Goal: Check status: Check status

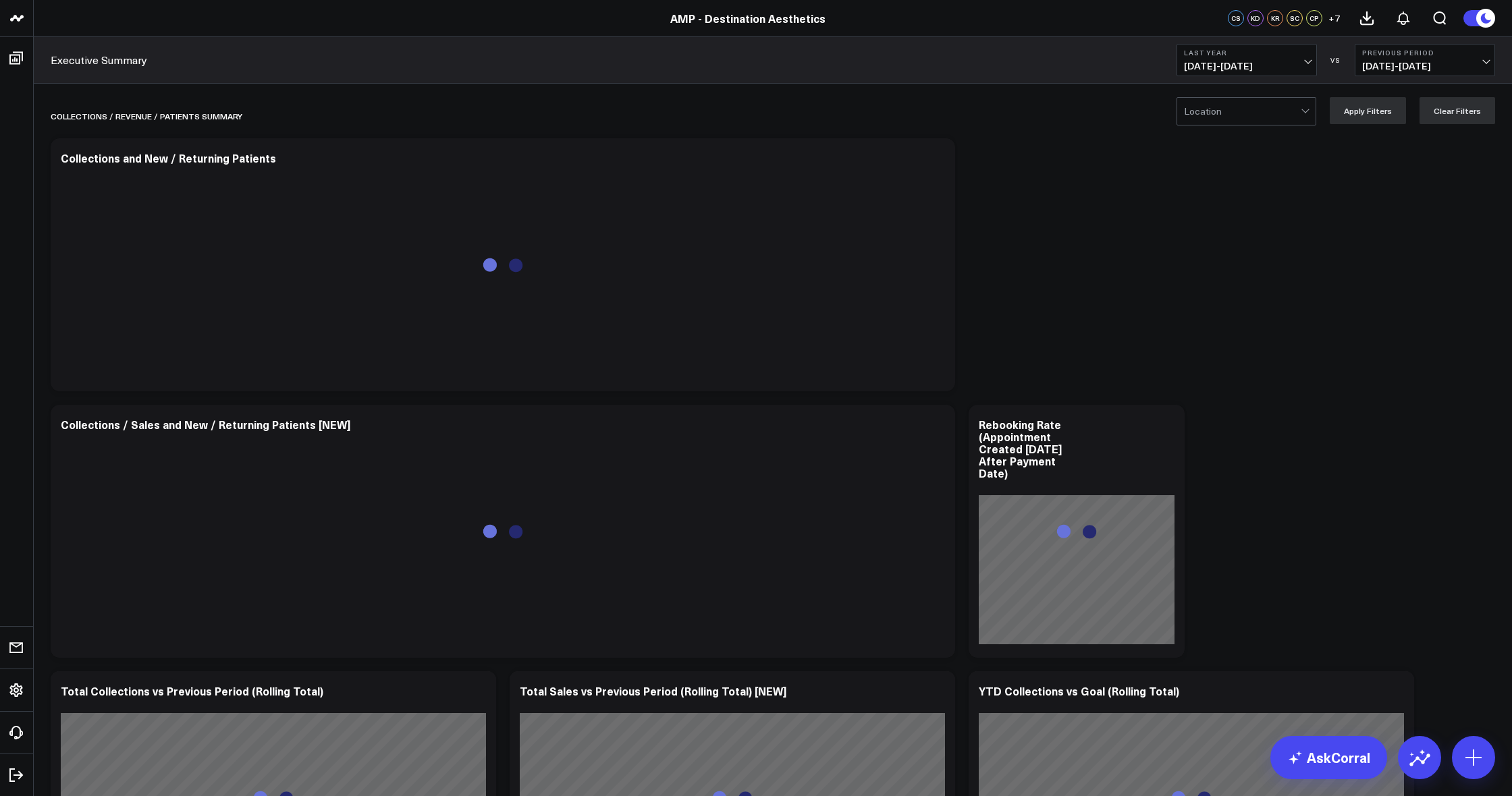
click at [1288, 66] on span "[DATE] - [DATE]" at bounding box center [1246, 66] width 126 height 11
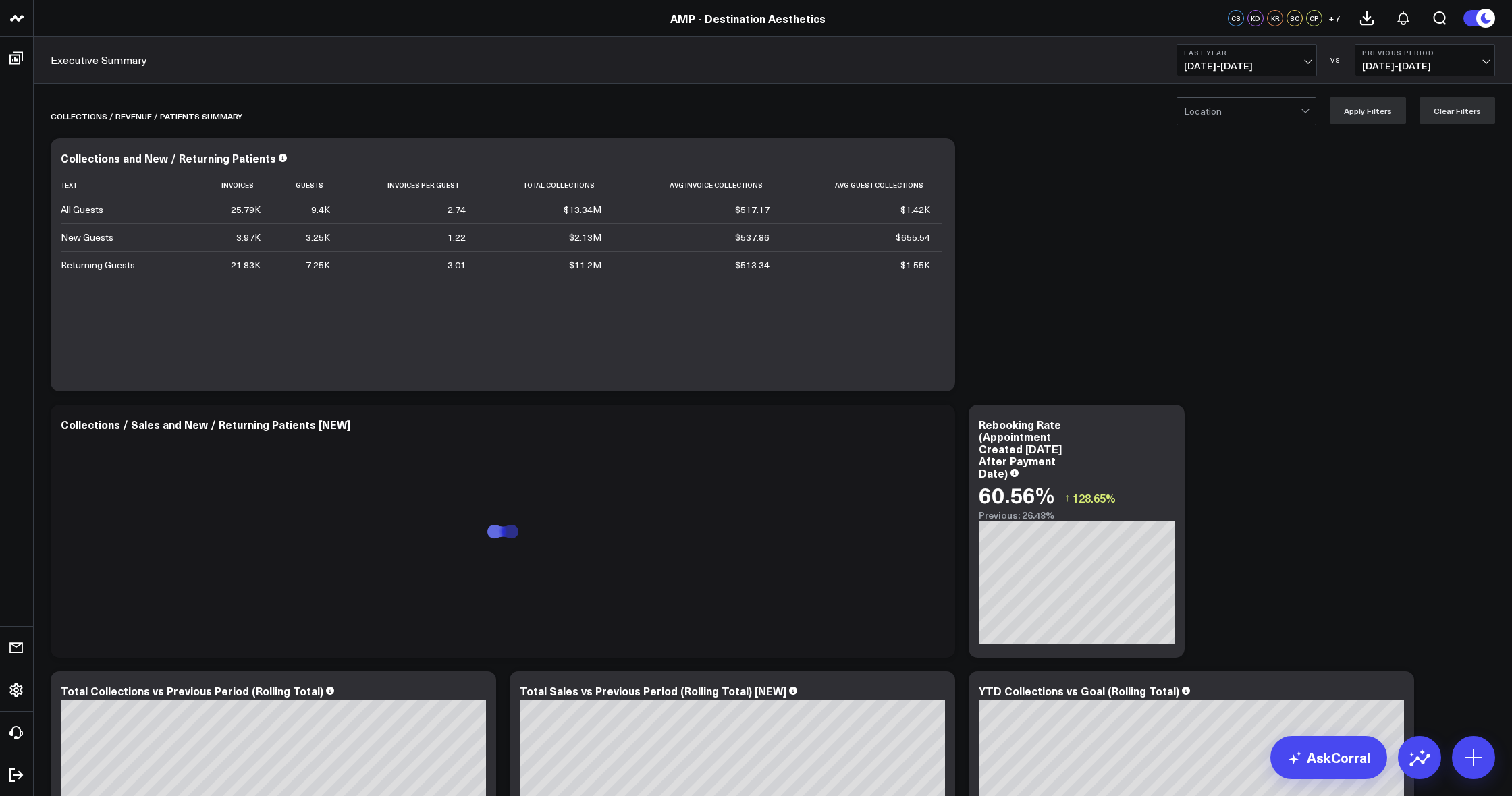
click at [1107, 31] on header "AMP - 22 Spa MD AMP - Blush AMP - Destination Aesthetics AMP - Destination Aest…" at bounding box center [756, 19] width 1512 height 37
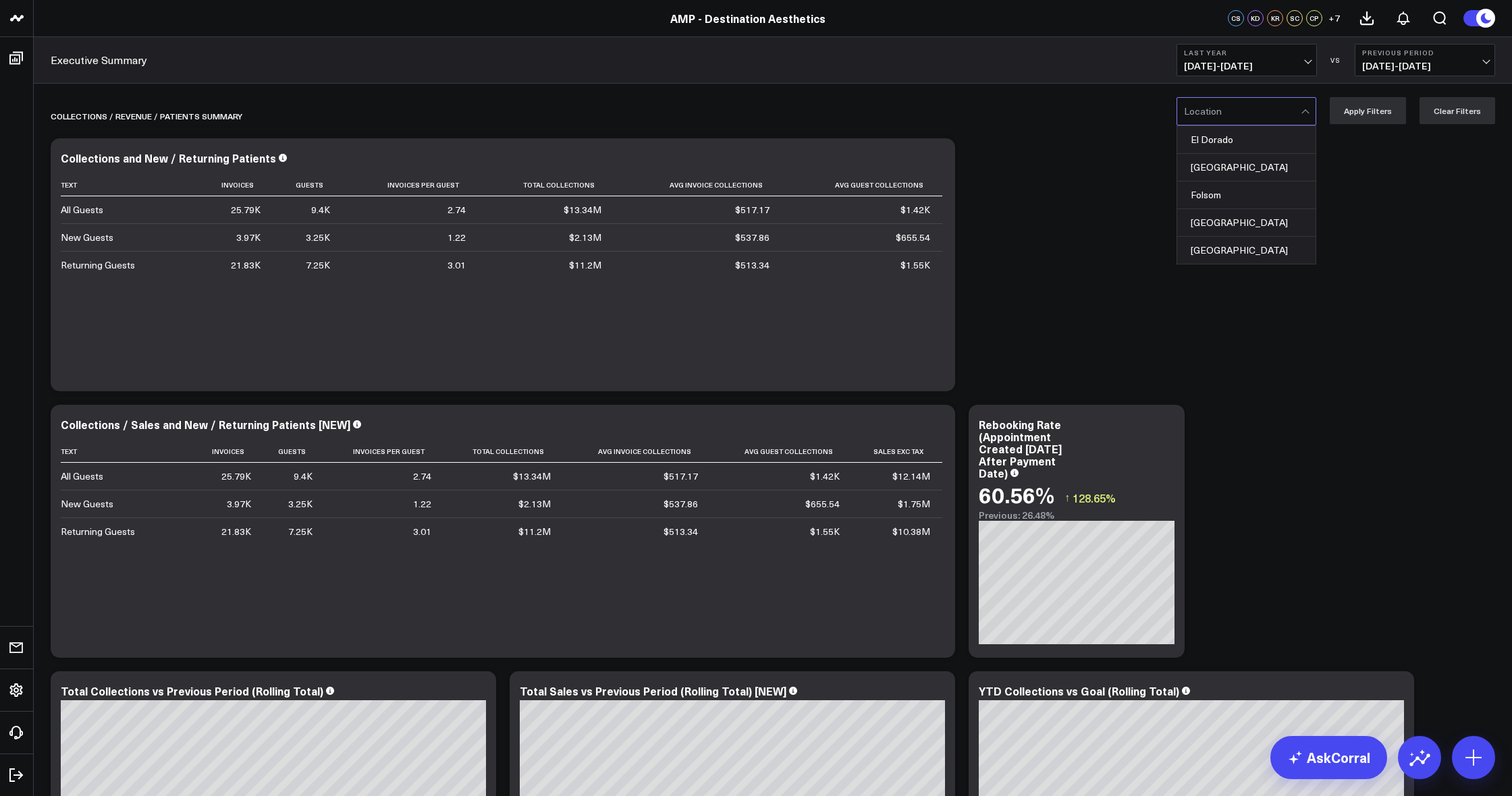
click at [1268, 118] on div at bounding box center [1242, 111] width 117 height 27
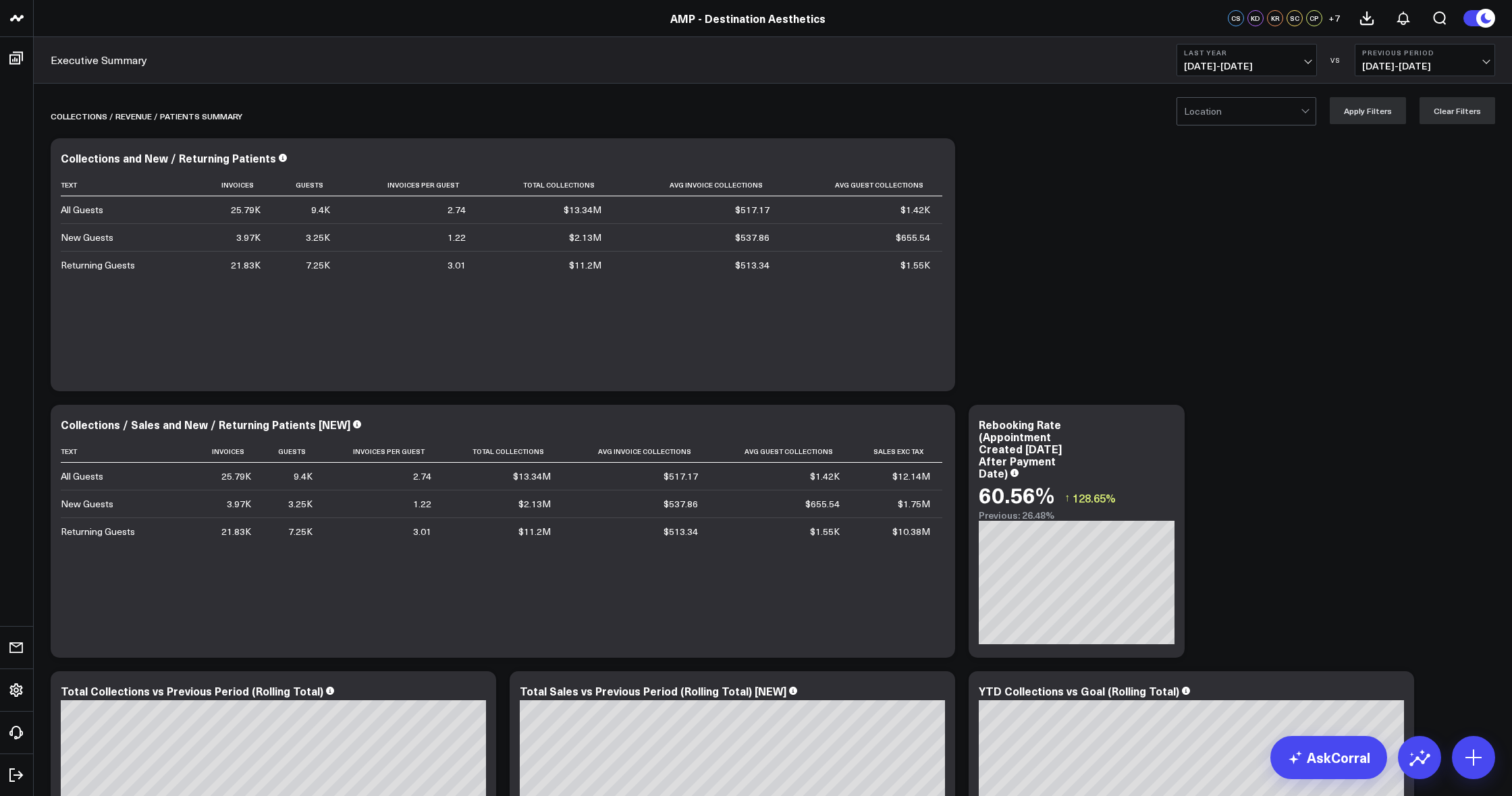
click at [1082, 71] on div "Executive Summary Last Year [DATE] - [DATE] VS Previous Period [DATE] - [DATE]" at bounding box center [773, 60] width 1479 height 47
click at [1294, 62] on span "[DATE] - [DATE]" at bounding box center [1246, 66] width 126 height 11
click at [1268, 140] on link "Last 30 Days" at bounding box center [1246, 142] width 139 height 26
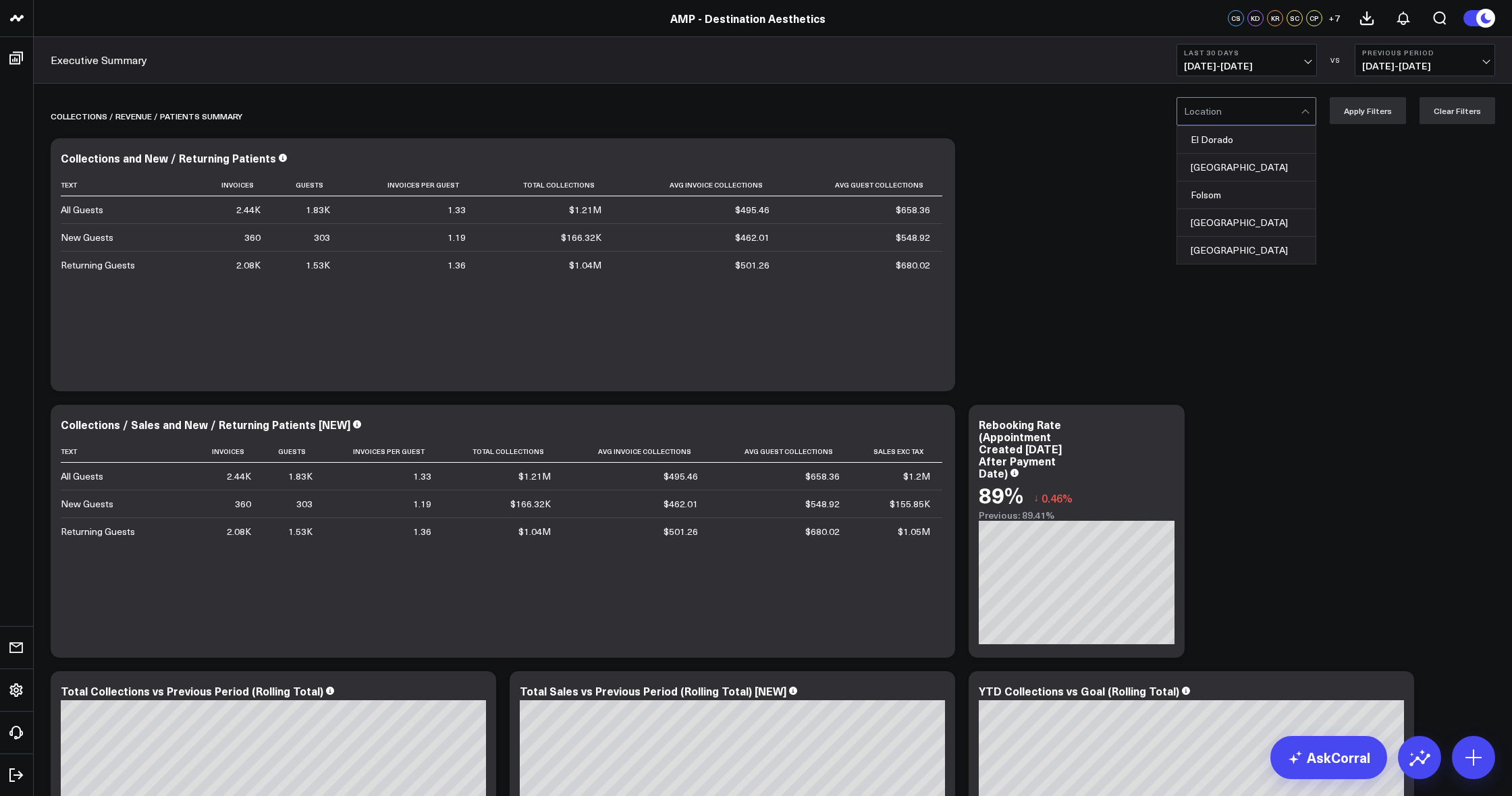
click at [1272, 120] on div at bounding box center [1242, 111] width 117 height 27
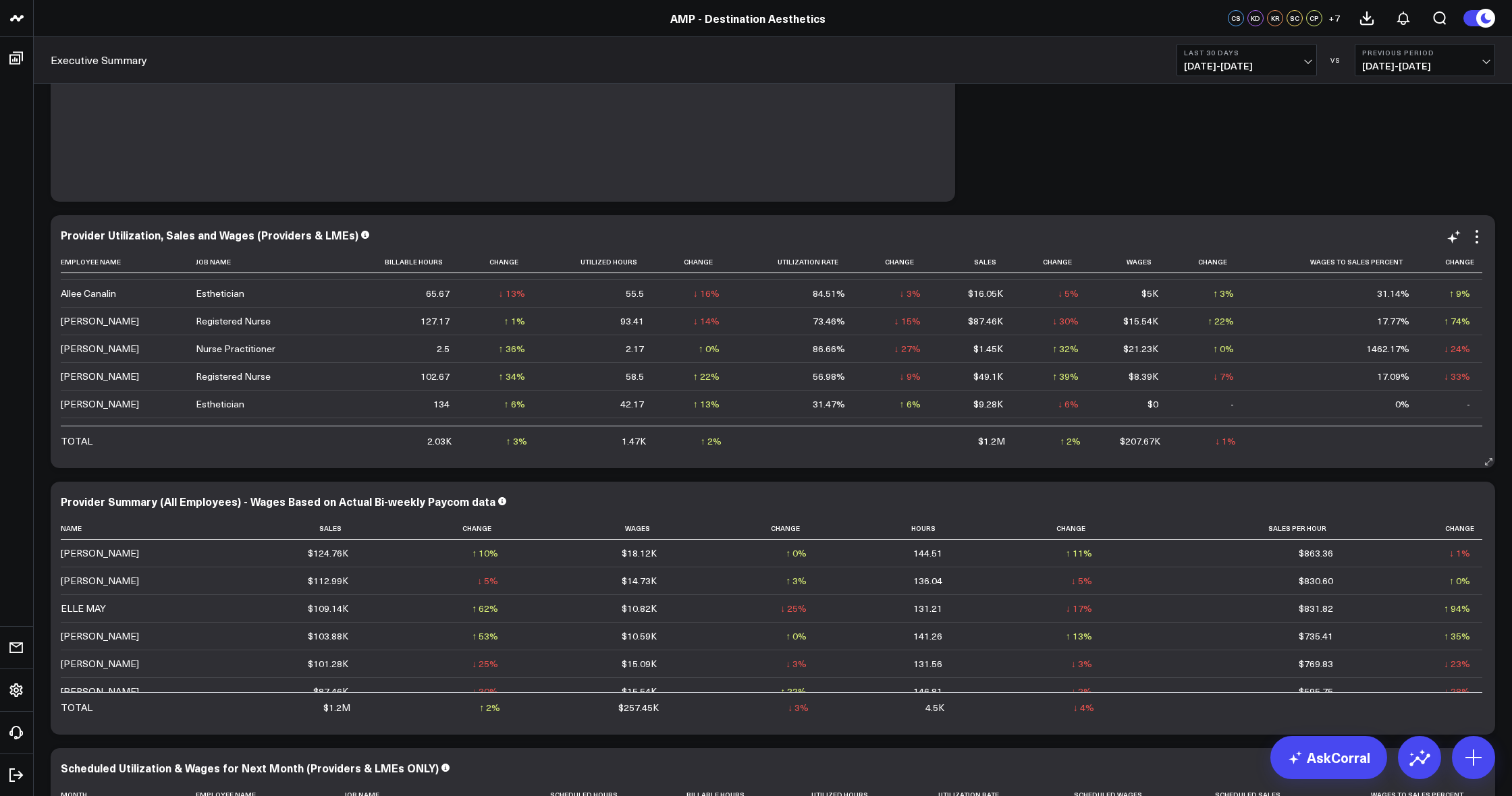
scroll to position [24, 0]
click at [1475, 240] on icon at bounding box center [1477, 237] width 16 height 16
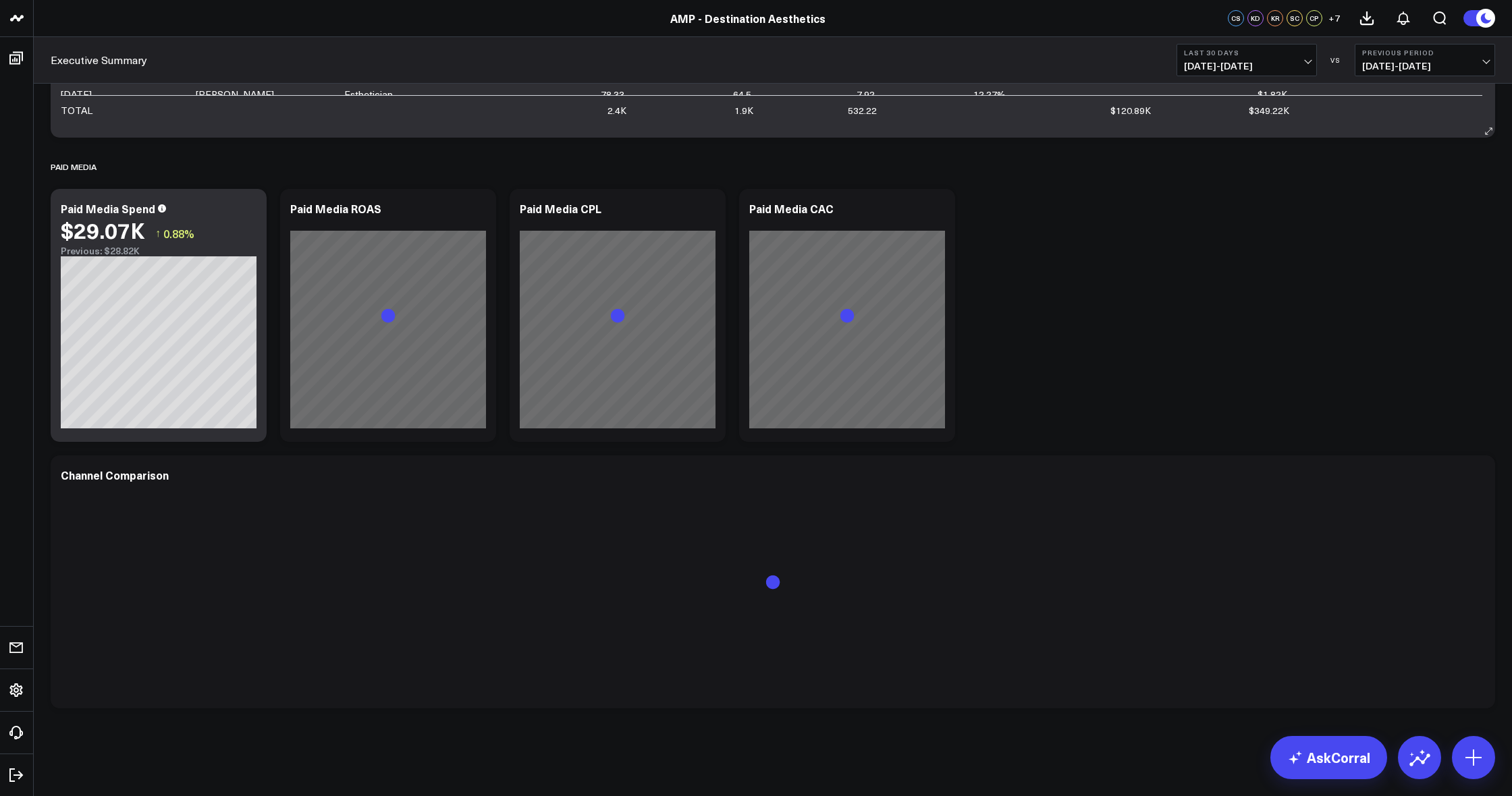
scroll to position [4326, 0]
